Goal: Find specific page/section: Find specific page/section

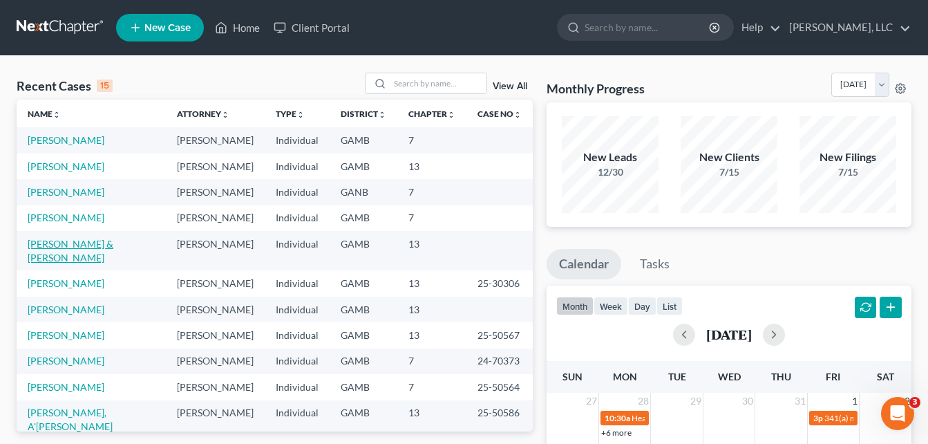
click at [82, 240] on link "[PERSON_NAME] & [PERSON_NAME]" at bounding box center [71, 251] width 86 height 26
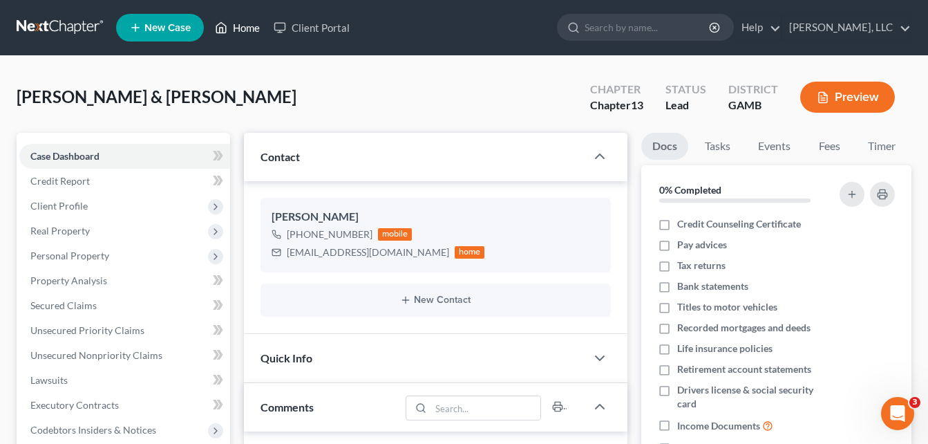
click at [249, 29] on link "Home" at bounding box center [237, 27] width 59 height 25
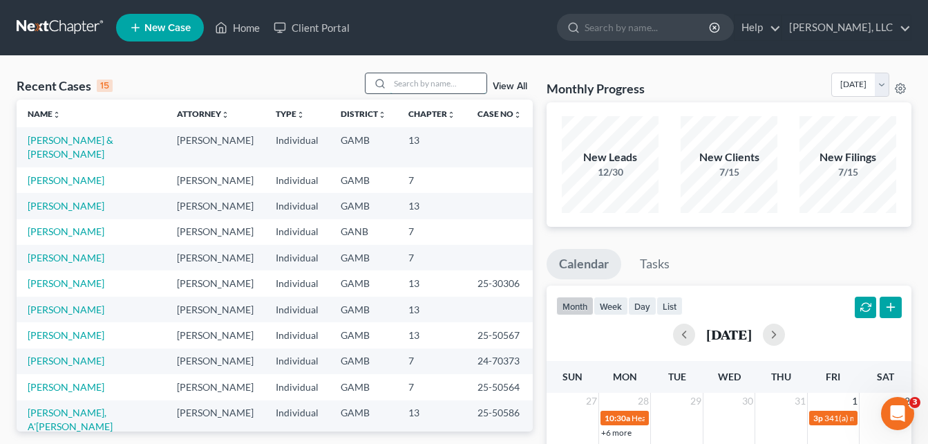
click at [409, 81] on input "search" at bounding box center [438, 83] width 97 height 20
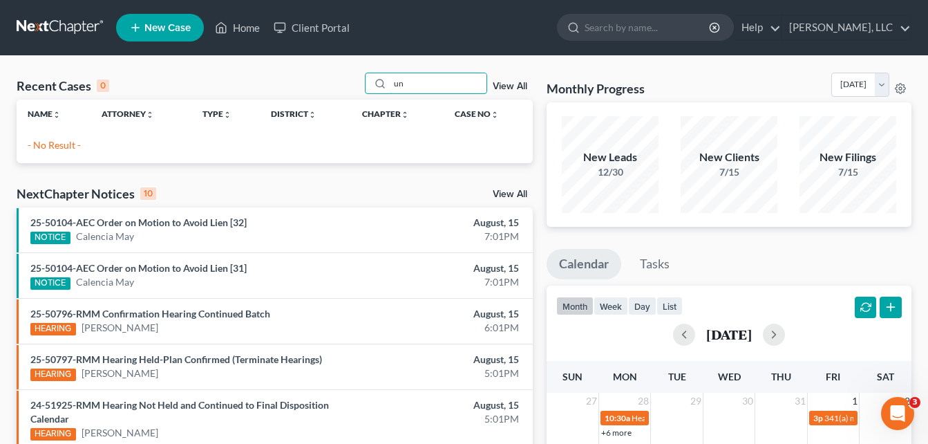
type input "u"
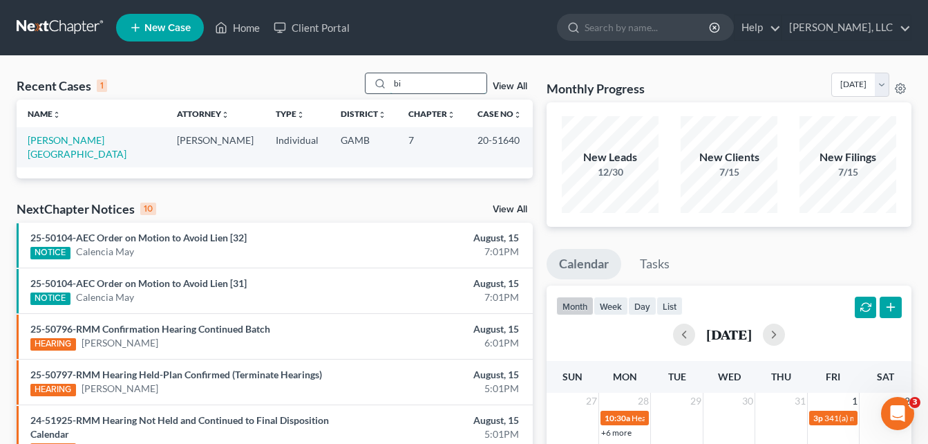
type input "b"
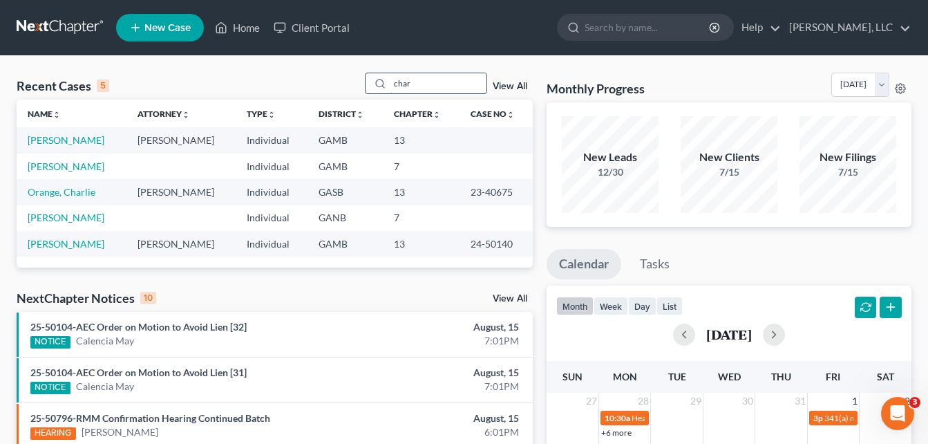
click at [431, 80] on input "char" at bounding box center [438, 83] width 97 height 20
type input "c"
type input "[PERSON_NAME]"
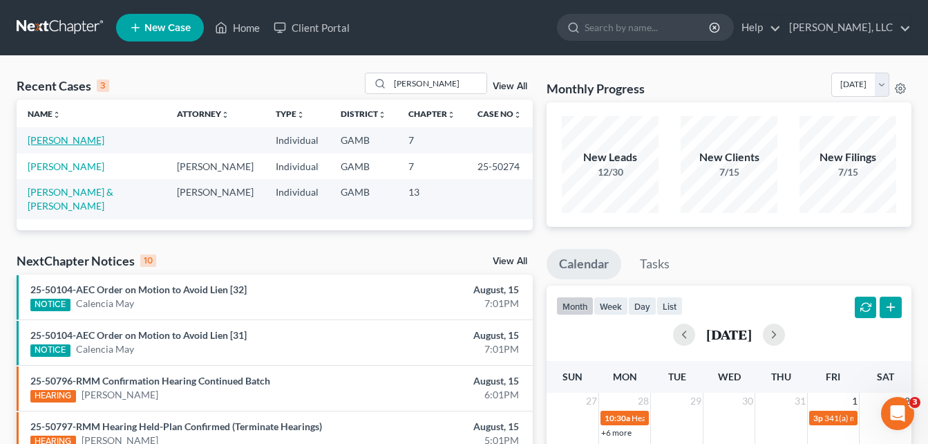
click at [76, 140] on link "[PERSON_NAME]" at bounding box center [66, 140] width 77 height 12
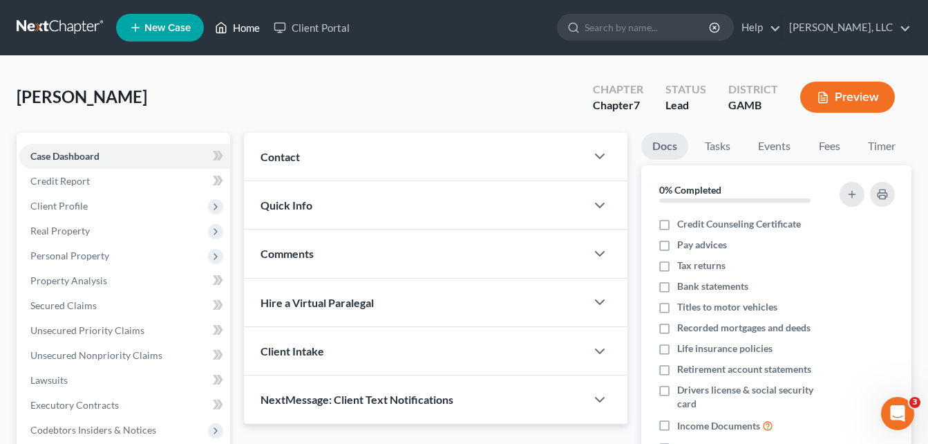
click at [250, 30] on link "Home" at bounding box center [237, 27] width 59 height 25
